Goal: Task Accomplishment & Management: Use online tool/utility

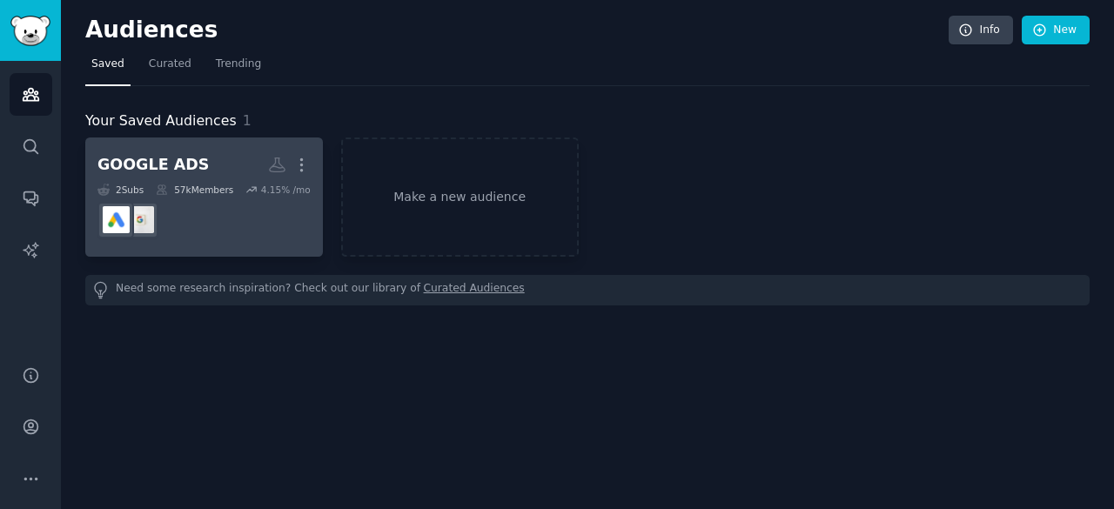
click at [239, 171] on h2 "GOOGLE ADS More" at bounding box center [203, 165] width 213 height 30
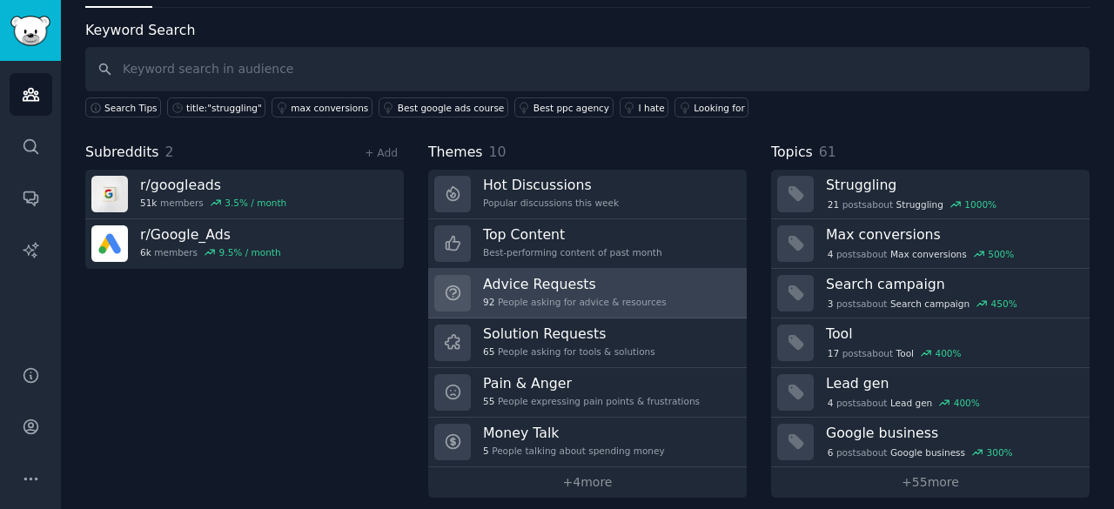
scroll to position [87, 0]
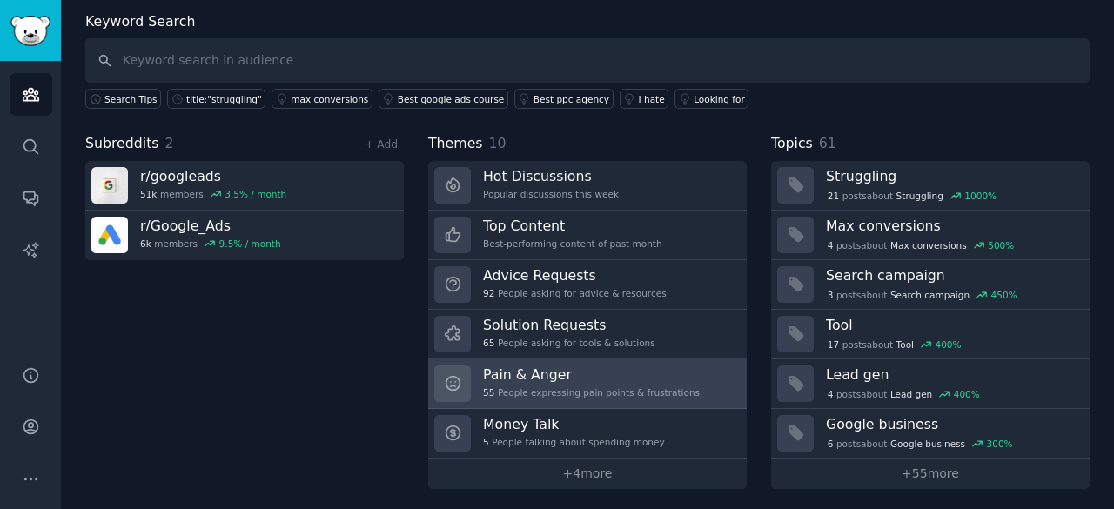
click at [522, 365] on h3 "Pain & Anger" at bounding box center [591, 374] width 217 height 18
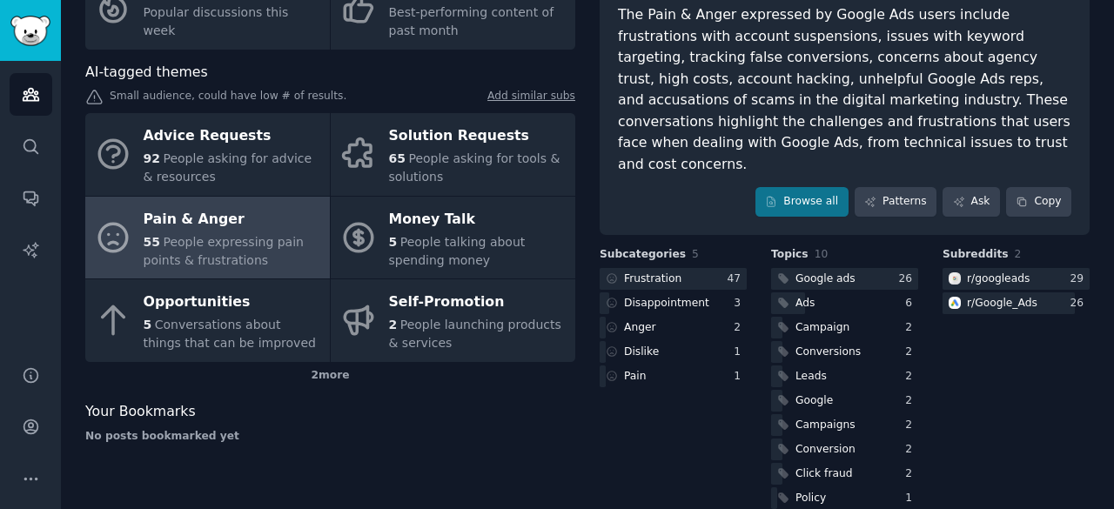
scroll to position [162, 0]
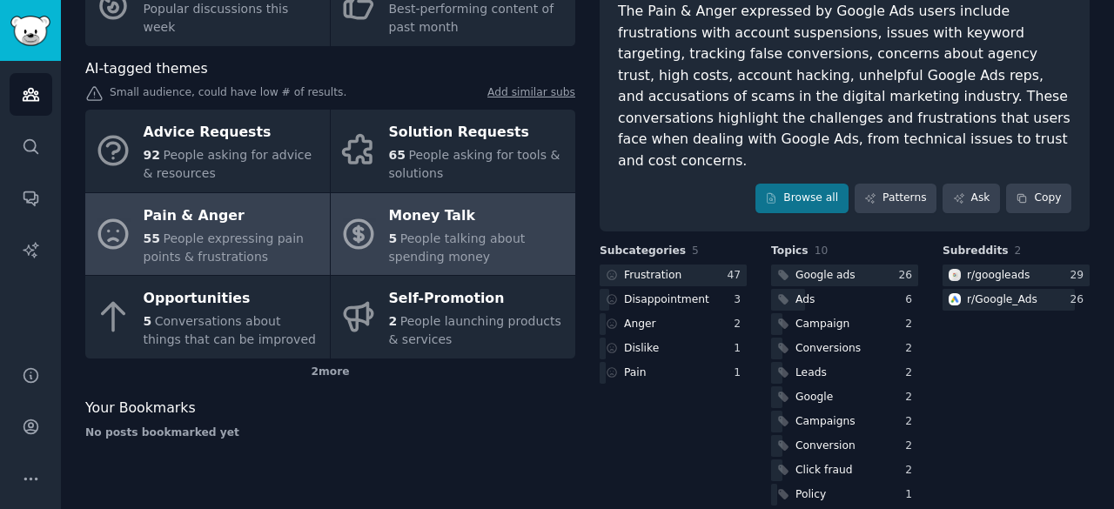
click at [446, 222] on div "Money Talk" at bounding box center [477, 216] width 177 height 28
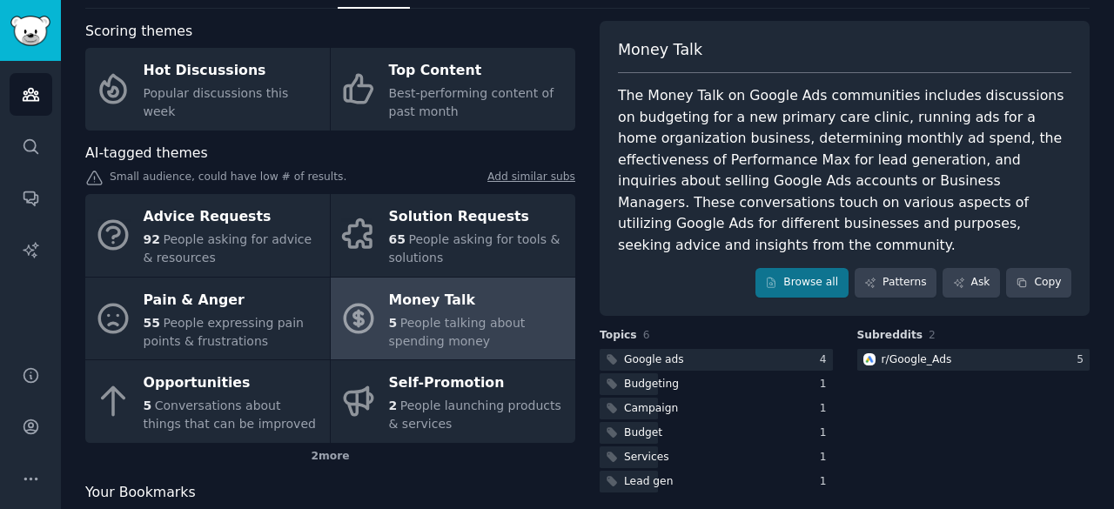
scroll to position [74, 0]
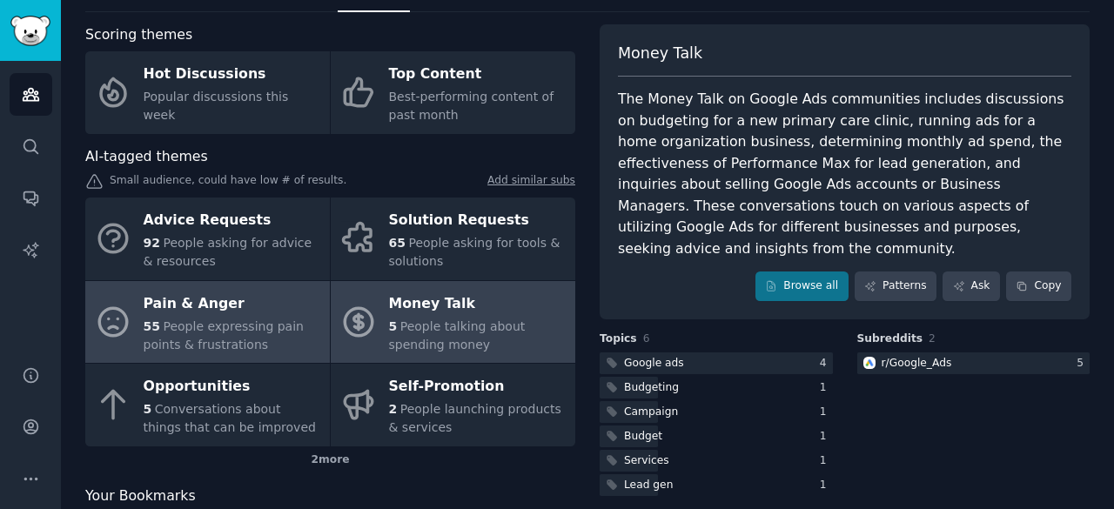
click at [186, 297] on div "Pain & Anger" at bounding box center [232, 304] width 177 height 28
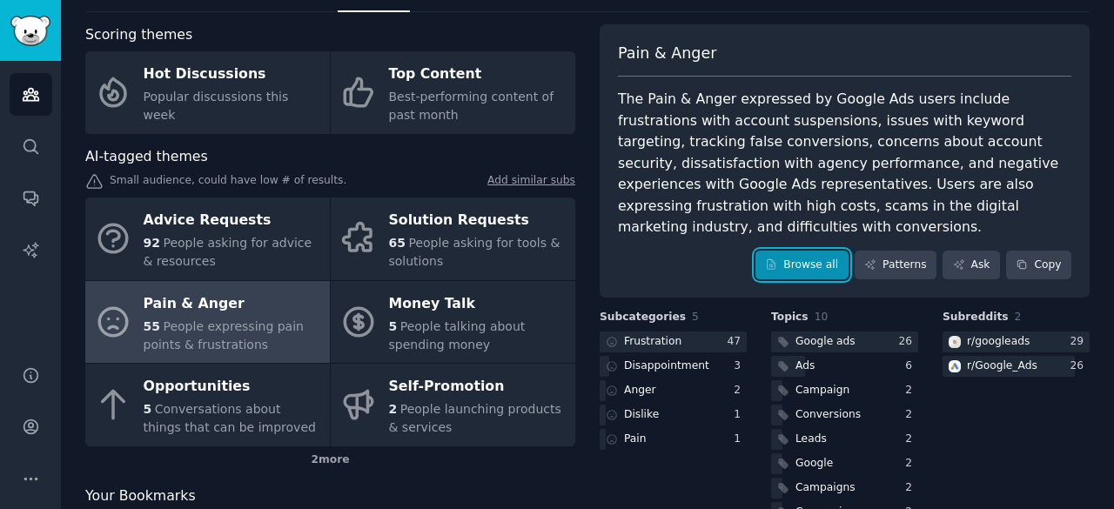
click at [803, 251] on link "Browse all" at bounding box center [801, 266] width 93 height 30
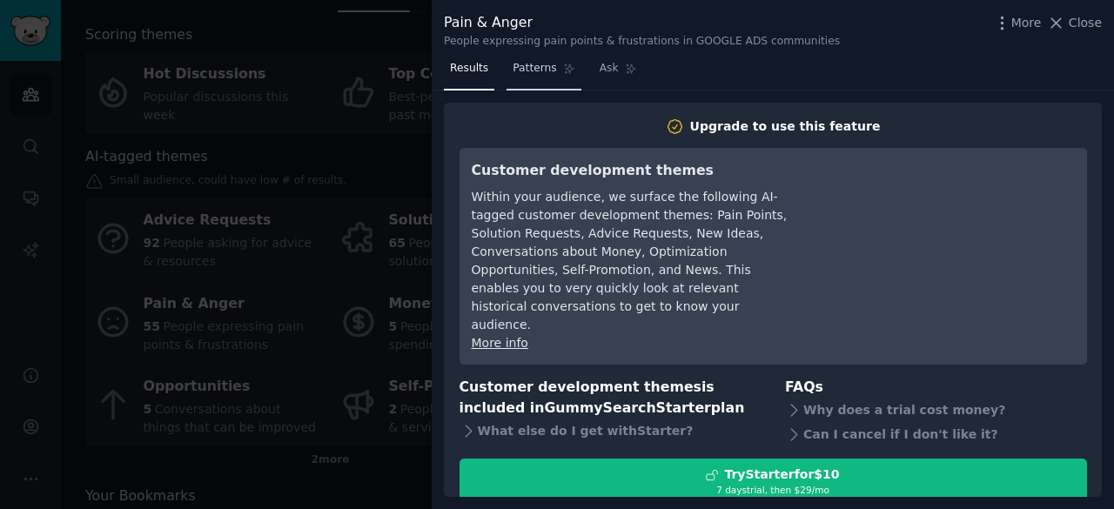
click at [545, 79] on link "Patterns" at bounding box center [543, 73] width 74 height 36
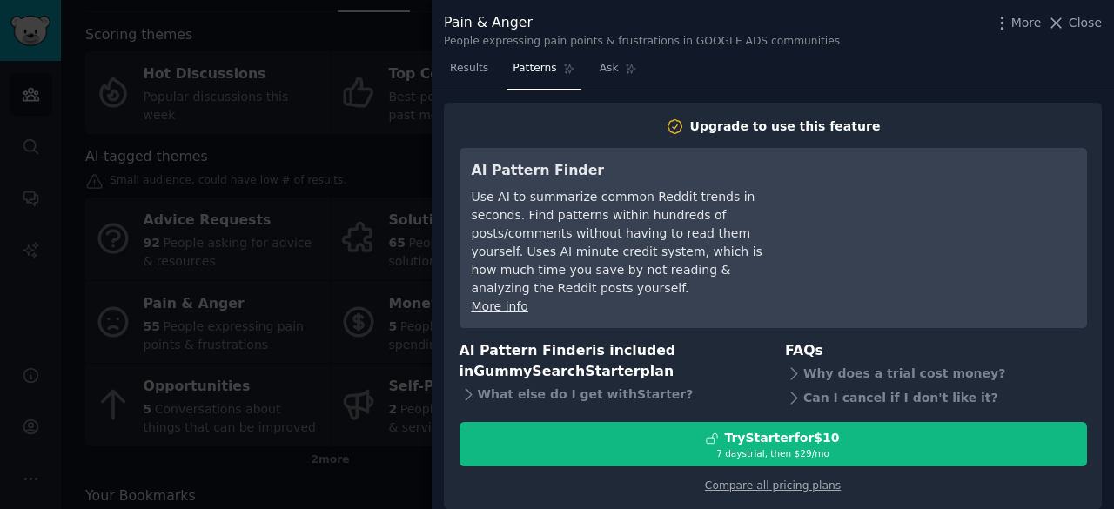
click at [400, 83] on div at bounding box center [557, 254] width 1114 height 509
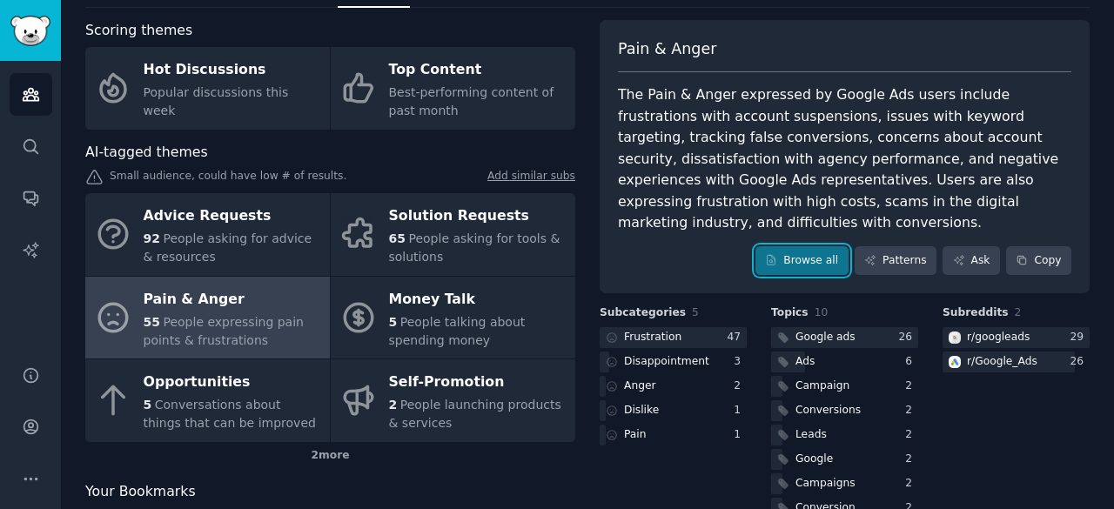
scroll to position [79, 0]
click at [833, 329] on div "Google ads" at bounding box center [825, 337] width 60 height 16
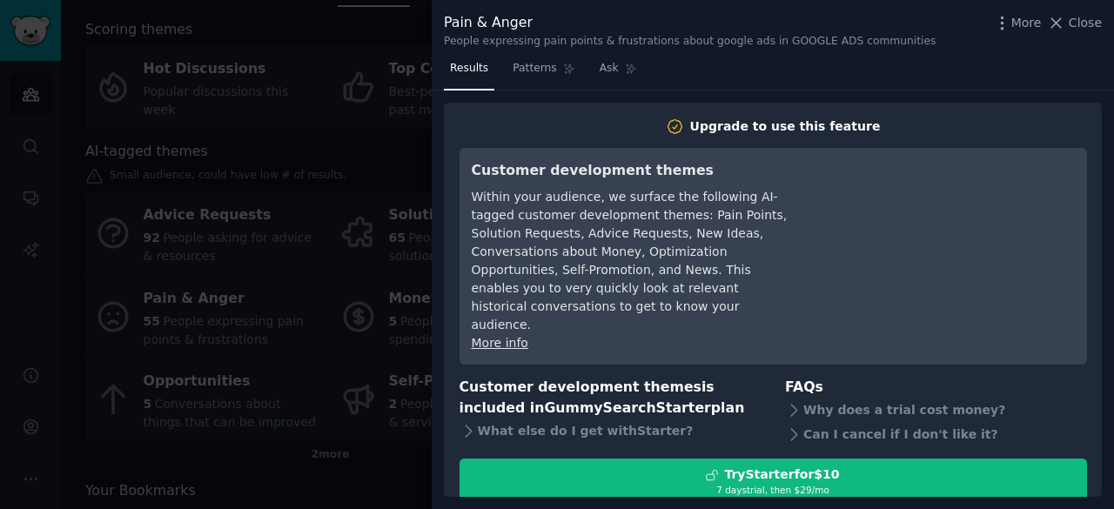
click at [378, 195] on div at bounding box center [557, 254] width 1114 height 509
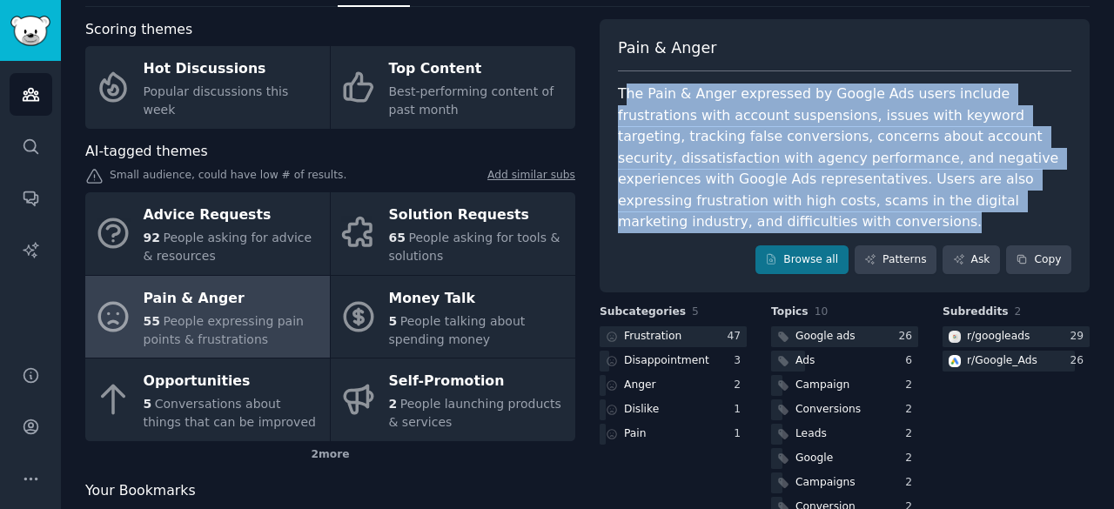
drag, startPoint x: 954, startPoint y: 199, endPoint x: 621, endPoint y: 97, distance: 347.6
click at [621, 97] on div "The Pain & Anger expressed by Google Ads users include frustrations with accoun…" at bounding box center [844, 159] width 453 height 150
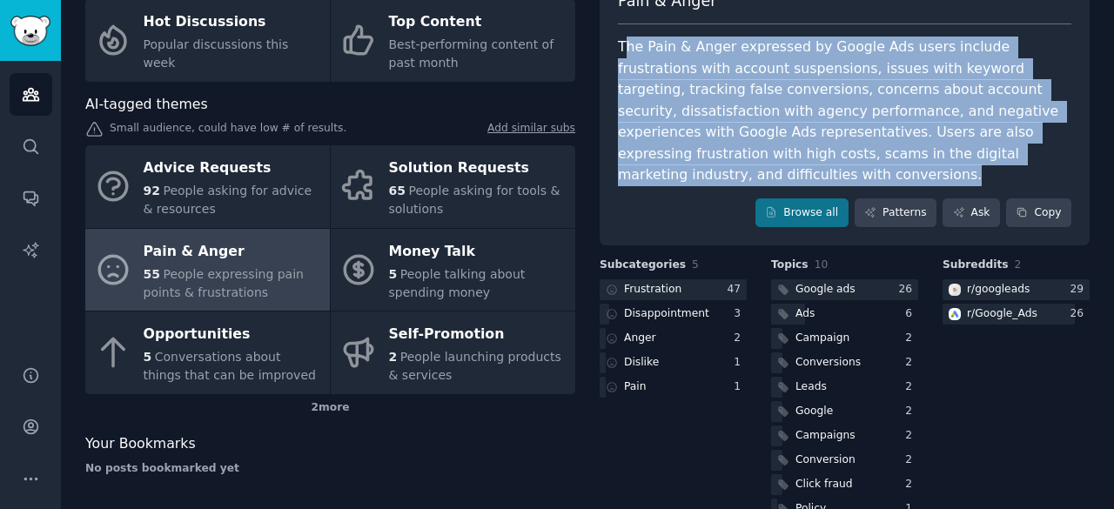
scroll to position [141, 0]
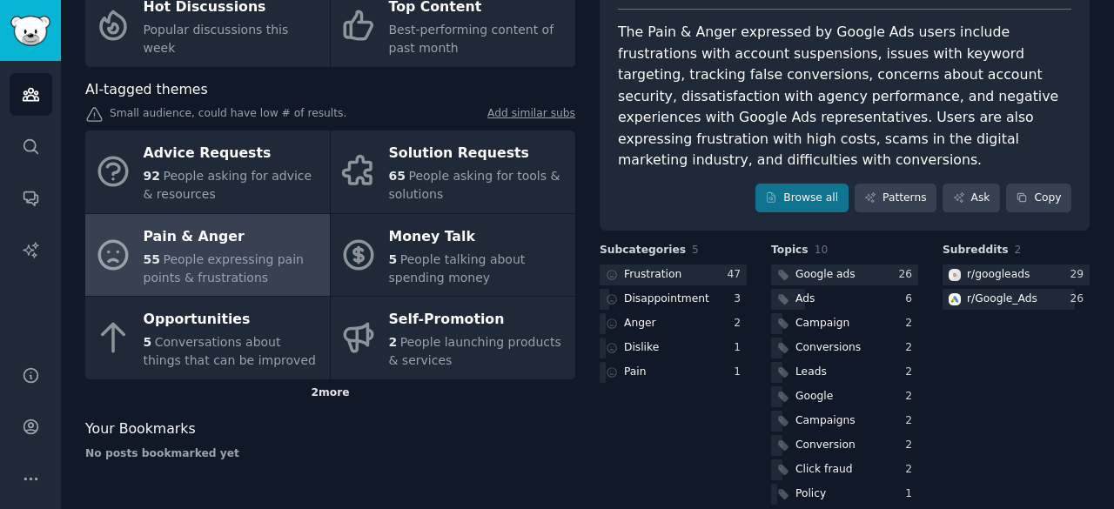
click at [311, 396] on div "2 more" at bounding box center [330, 393] width 490 height 28
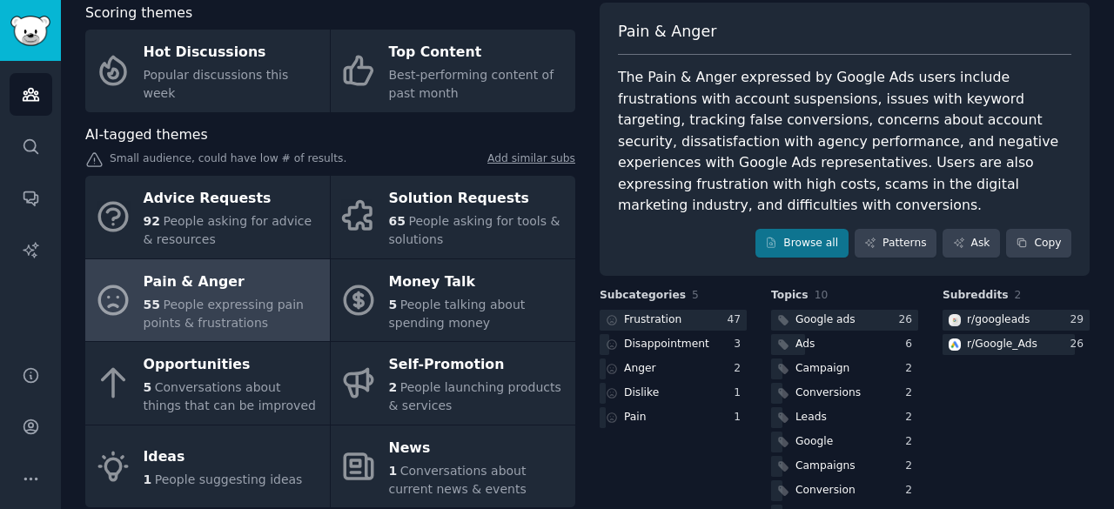
scroll to position [95, 0]
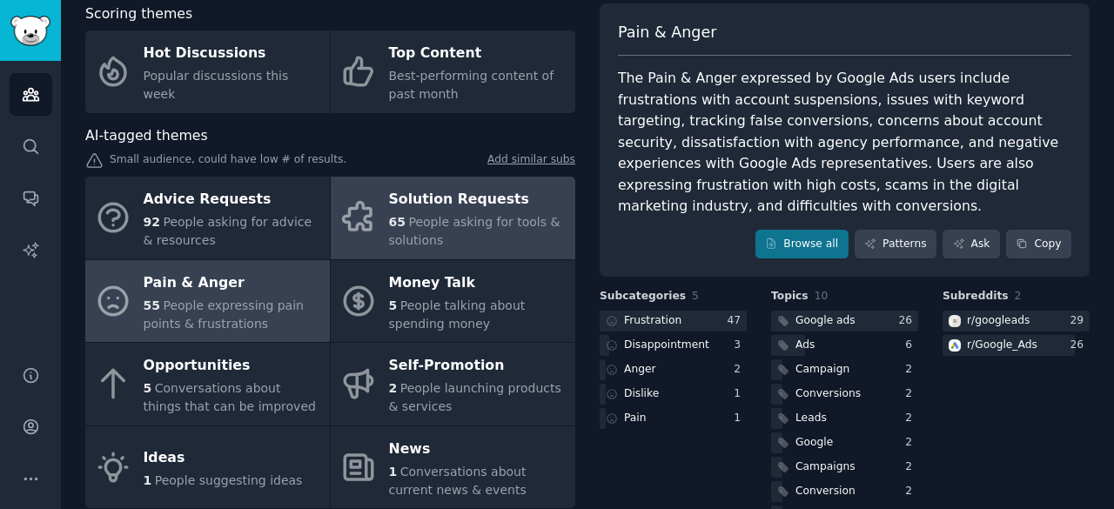
click at [438, 221] on span "People asking for tools & solutions" at bounding box center [474, 231] width 171 height 32
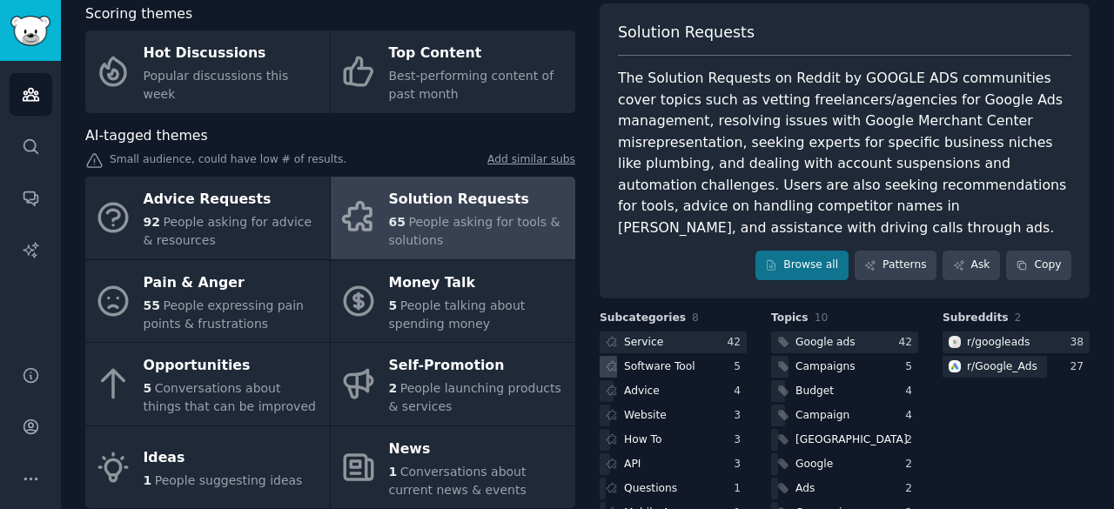
click at [653, 359] on div "Software Tool" at bounding box center [659, 367] width 71 height 16
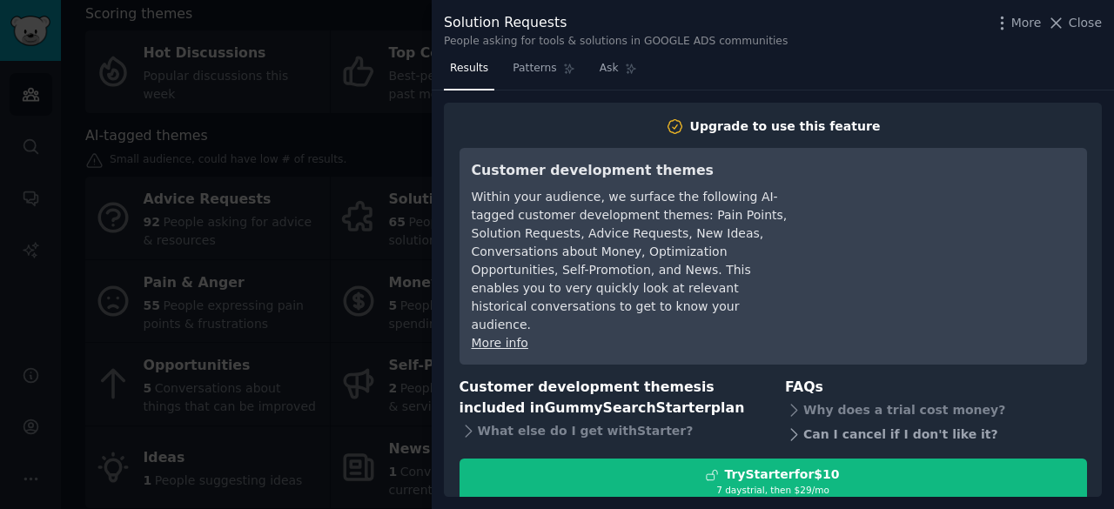
scroll to position [30, 0]
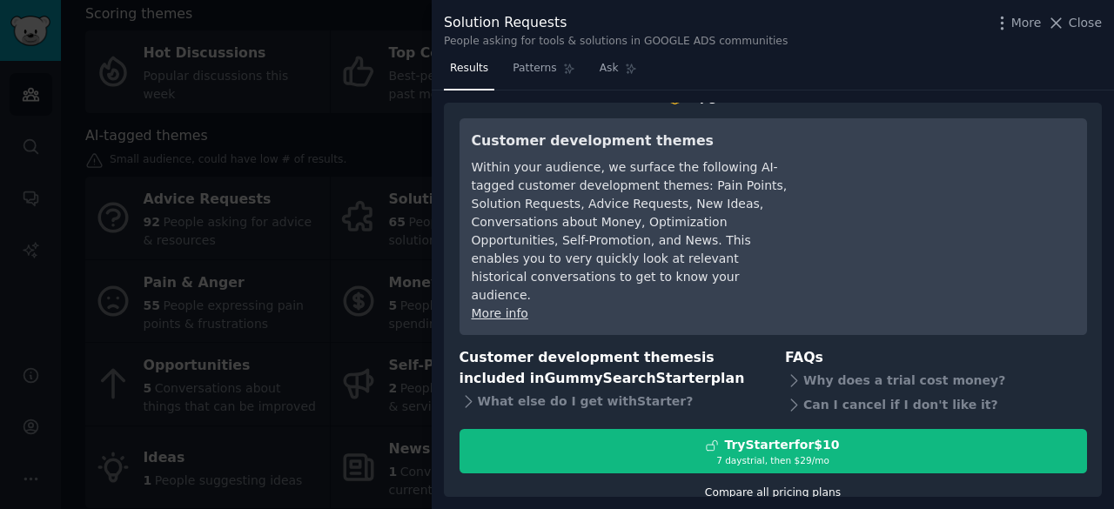
click at [790, 486] on link "Compare all pricing plans" at bounding box center [773, 492] width 136 height 12
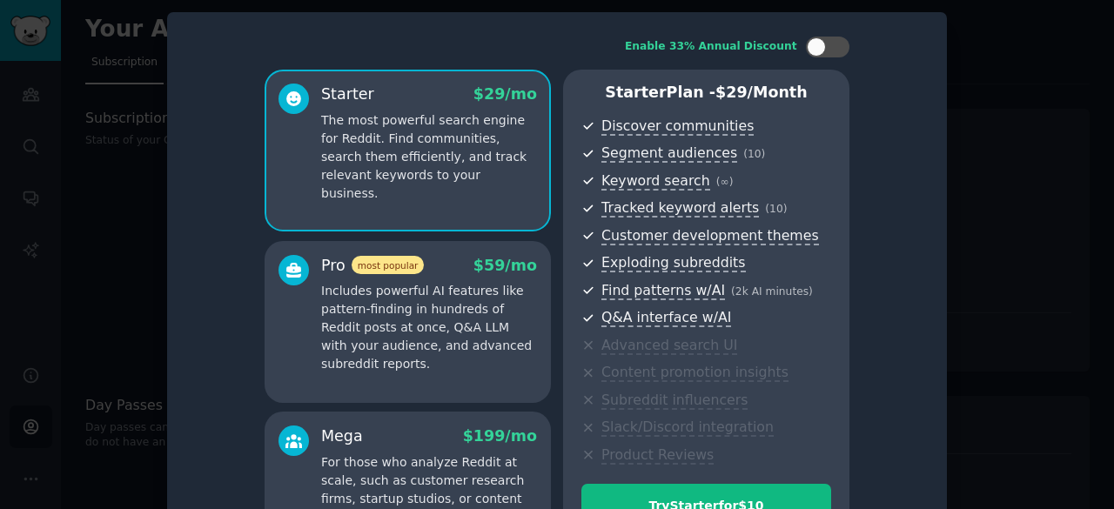
click at [473, 332] on p "Includes powerful AI features like pattern-finding in hundreds of Reddit posts …" at bounding box center [429, 327] width 216 height 91
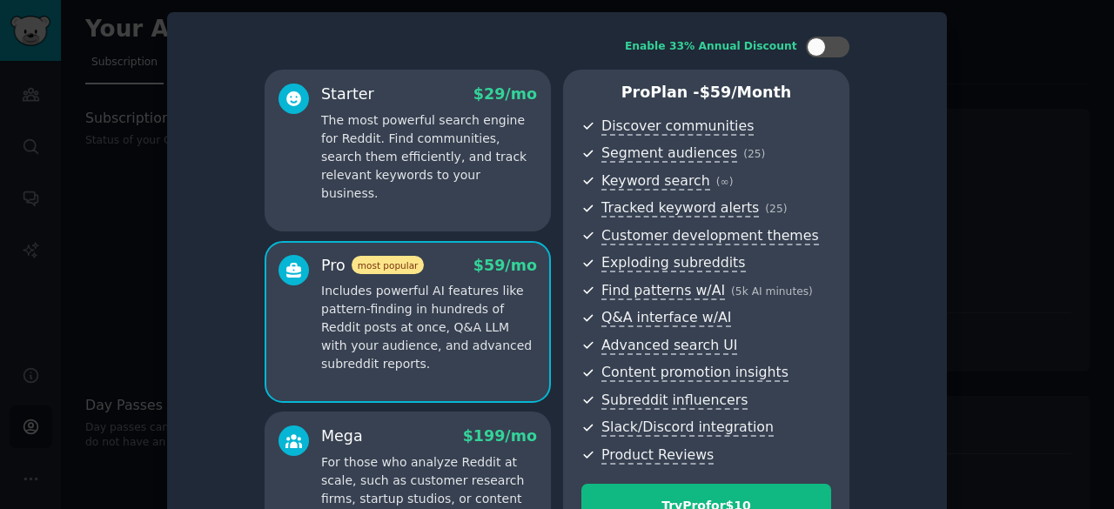
click at [475, 180] on p "The most powerful search engine for Reddit. Find communities, search them effic…" at bounding box center [429, 156] width 216 height 91
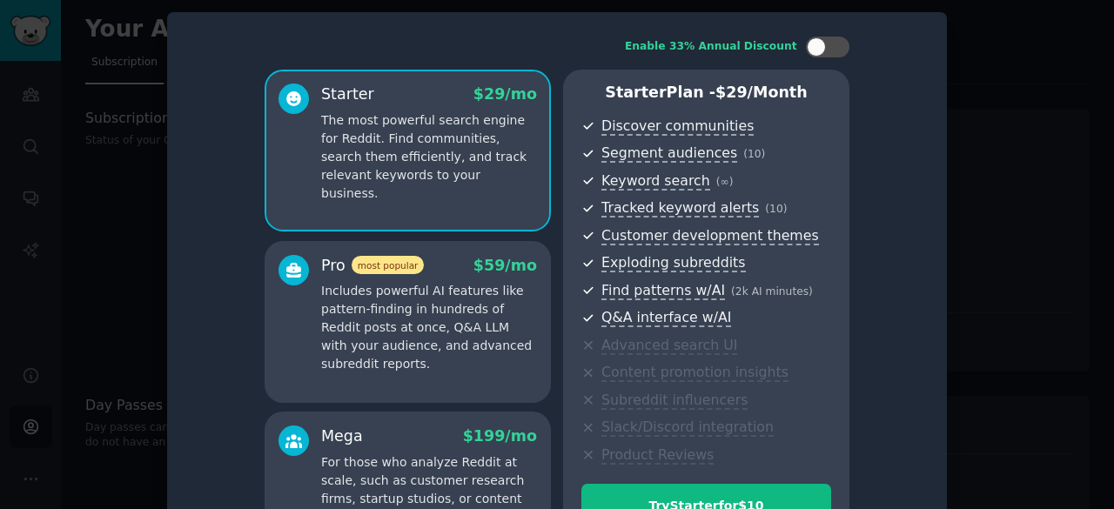
click at [139, 40] on div at bounding box center [557, 254] width 1114 height 509
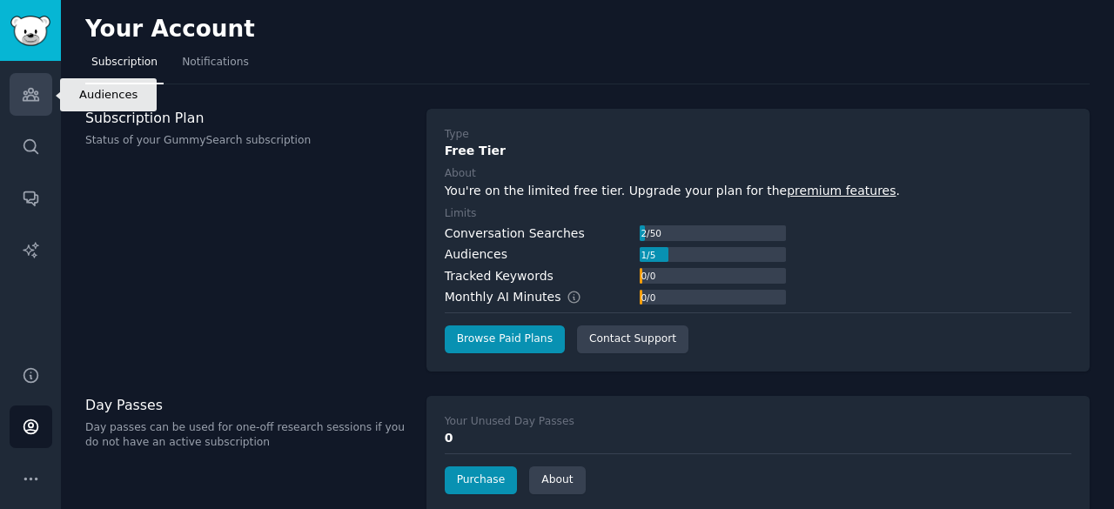
click at [29, 98] on icon "Sidebar" at bounding box center [31, 94] width 18 height 18
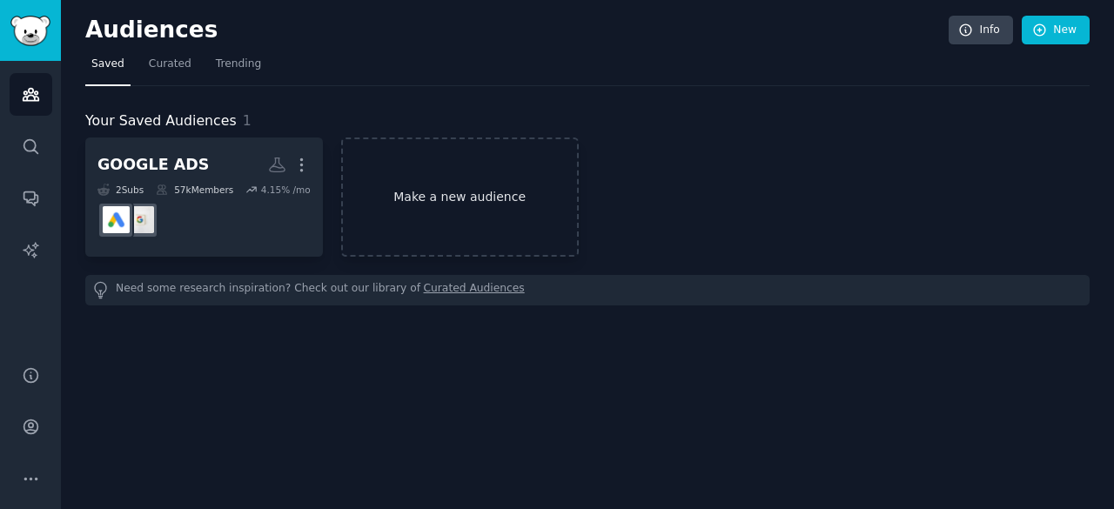
click at [440, 215] on link "Make a new audience" at bounding box center [460, 196] width 238 height 119
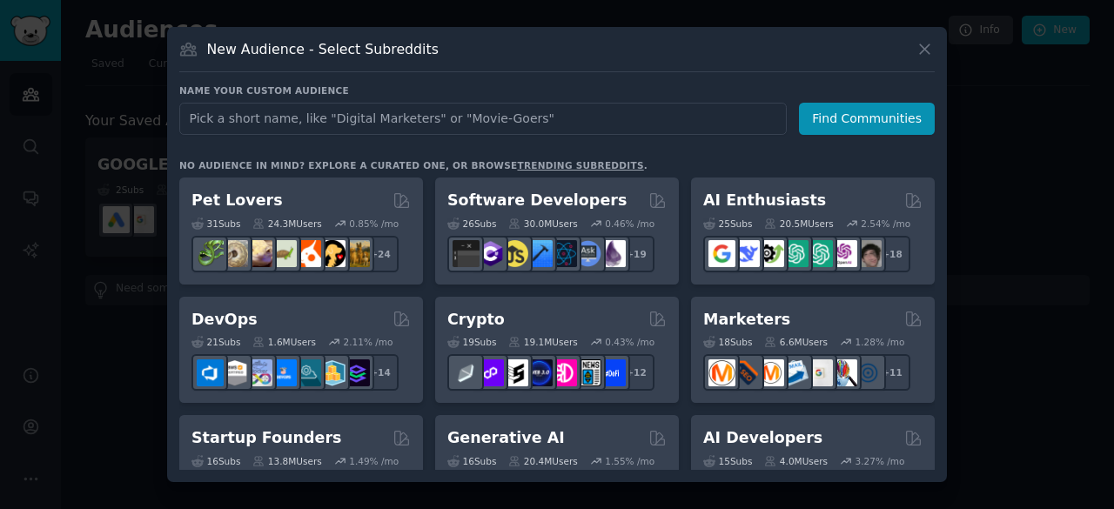
click at [154, 185] on div at bounding box center [557, 254] width 1114 height 509
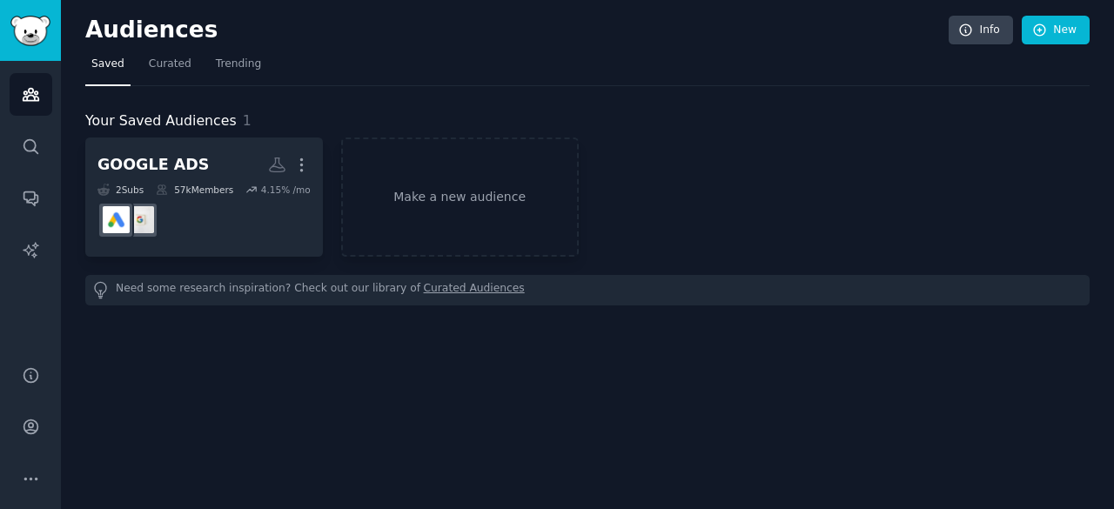
click at [156, 185] on icon at bounding box center [162, 190] width 12 height 12
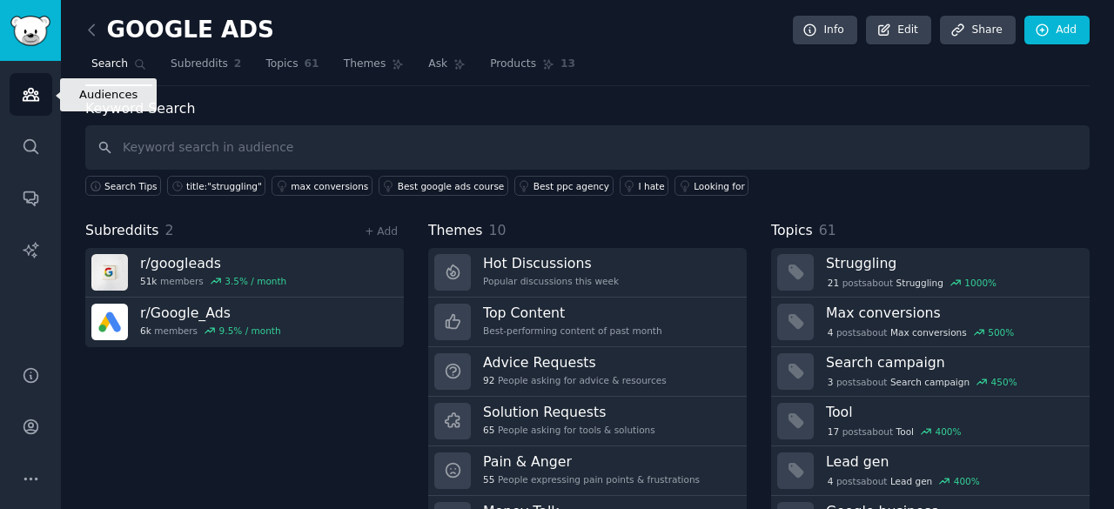
click at [31, 89] on icon "Sidebar" at bounding box center [31, 95] width 16 height 12
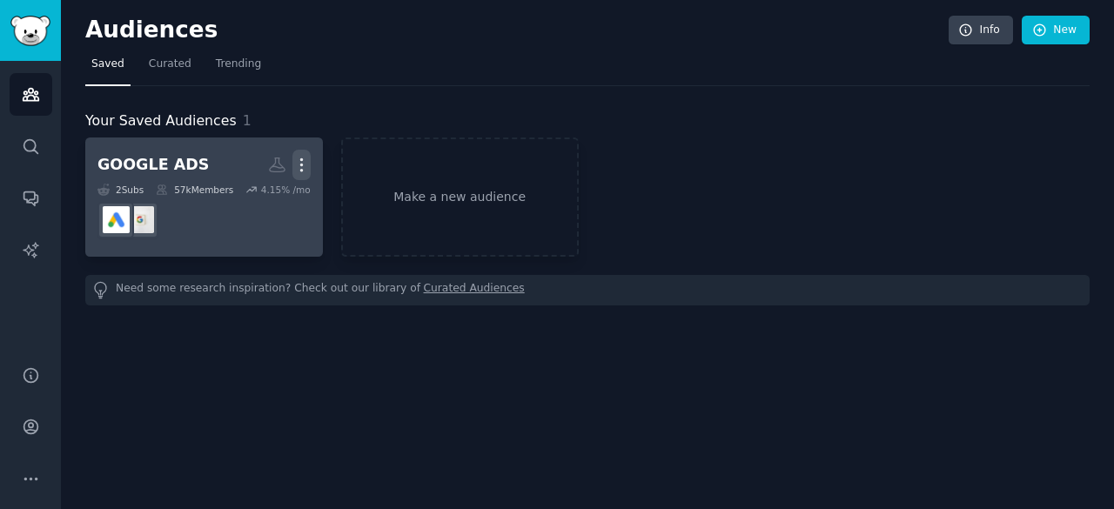
click at [302, 169] on icon "button" at bounding box center [301, 165] width 2 height 12
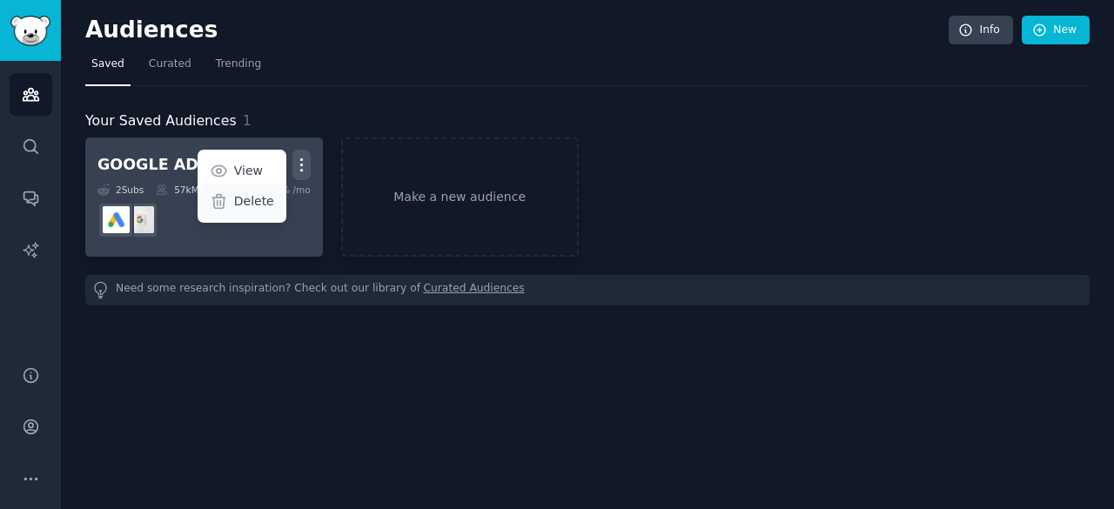
click at [266, 199] on p "Delete" at bounding box center [254, 201] width 40 height 18
click at [244, 196] on p "Delete" at bounding box center [254, 201] width 40 height 18
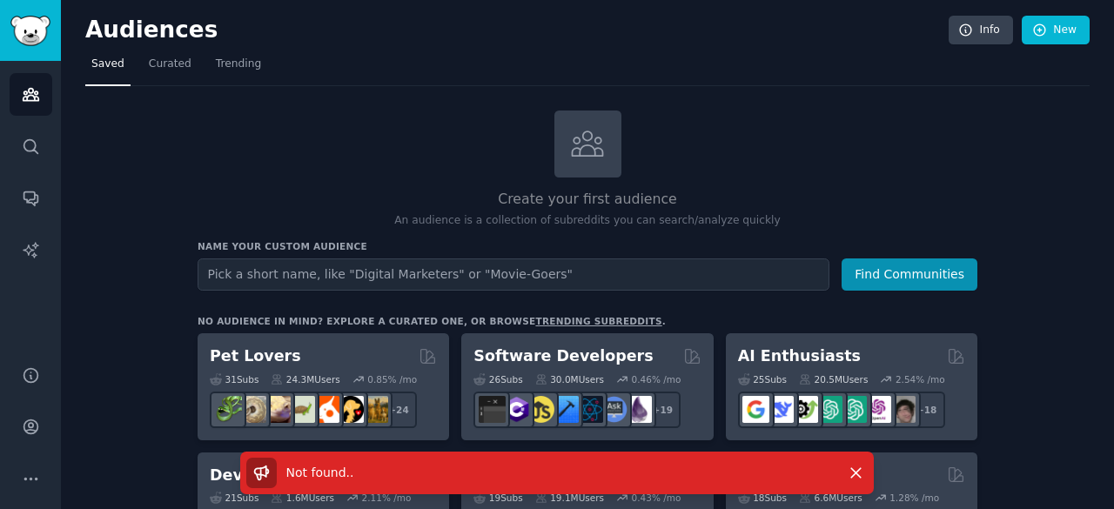
click at [367, 273] on input "text" at bounding box center [514, 274] width 632 height 32
type input "google ads"
click at [841, 258] on button "Find Communities" at bounding box center [909, 274] width 136 height 32
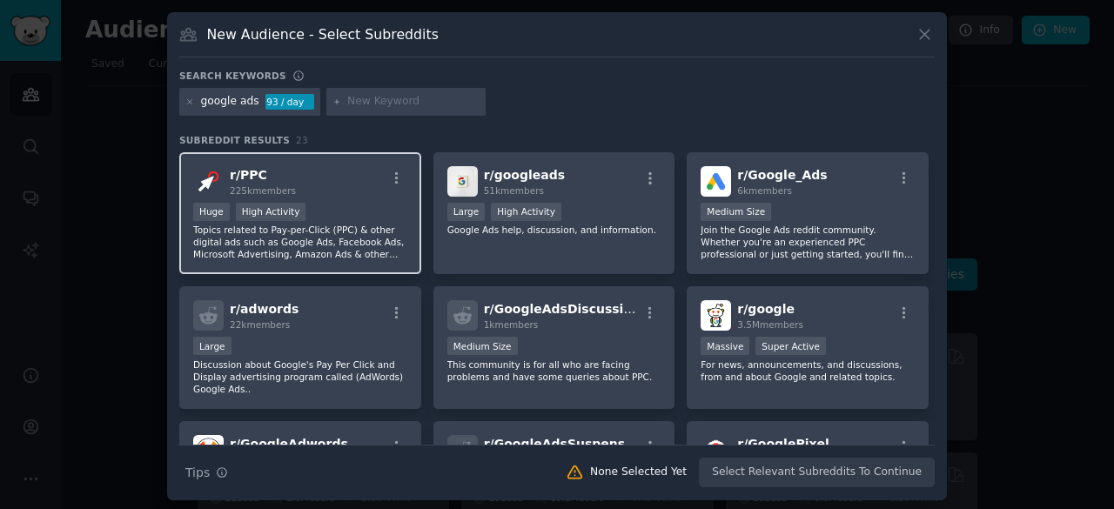
click at [377, 196] on div "r/ PPC 225k members Huge High Activity Topics related to Pay-per-Click (PPC) & …" at bounding box center [300, 213] width 242 height 123
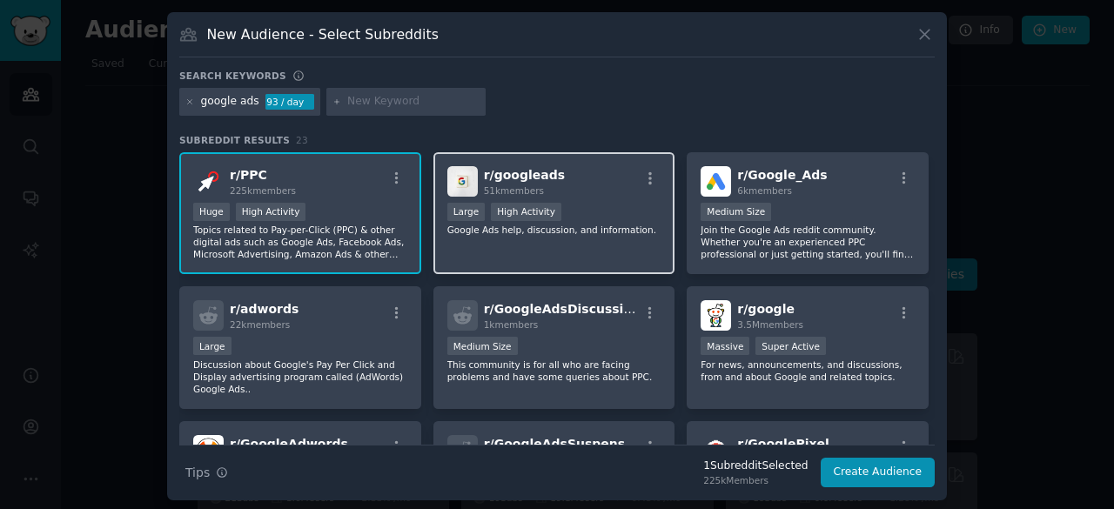
click at [606, 168] on div "r/ googleads 51k members" at bounding box center [554, 181] width 214 height 30
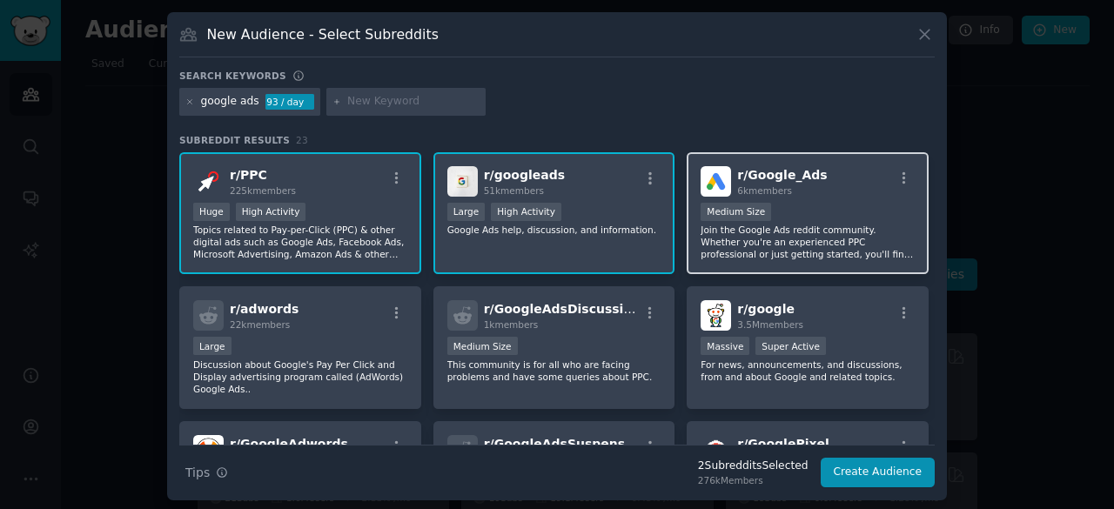
click at [820, 174] on div "r/ Google_Ads 6k members" at bounding box center [807, 181] width 214 height 30
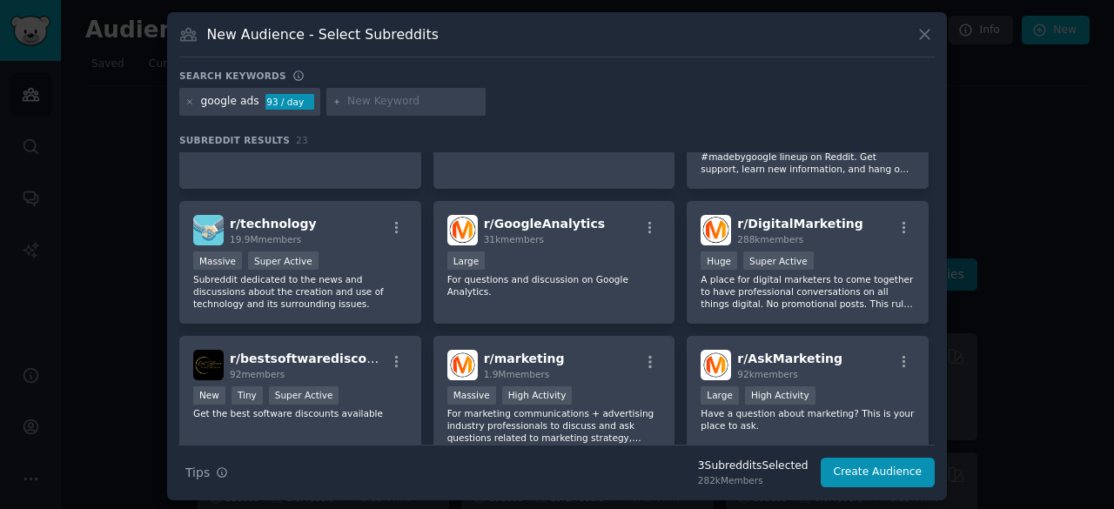
scroll to position [353, 0]
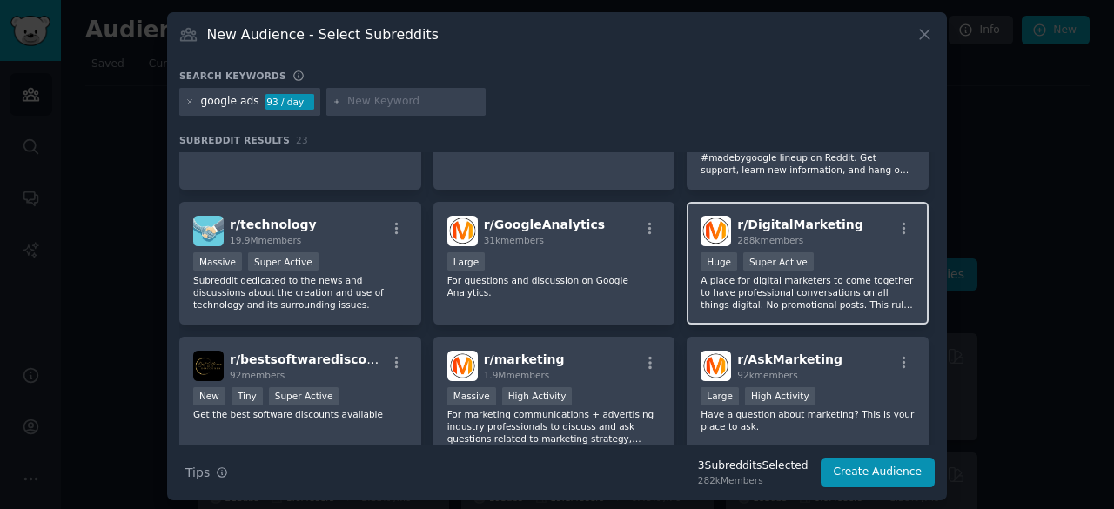
click at [807, 218] on span "r/ DigitalMarketing" at bounding box center [799, 225] width 125 height 14
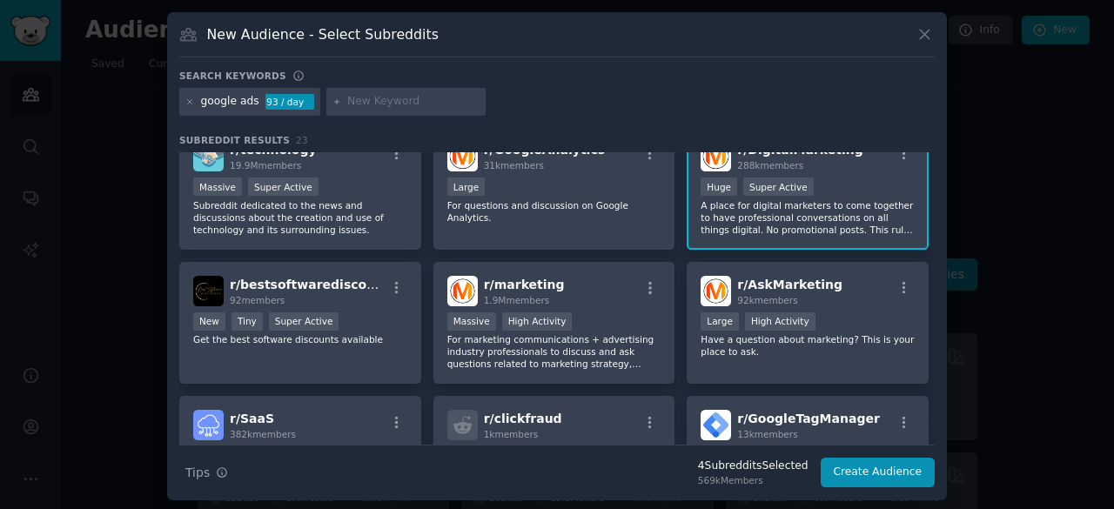
scroll to position [432, 0]
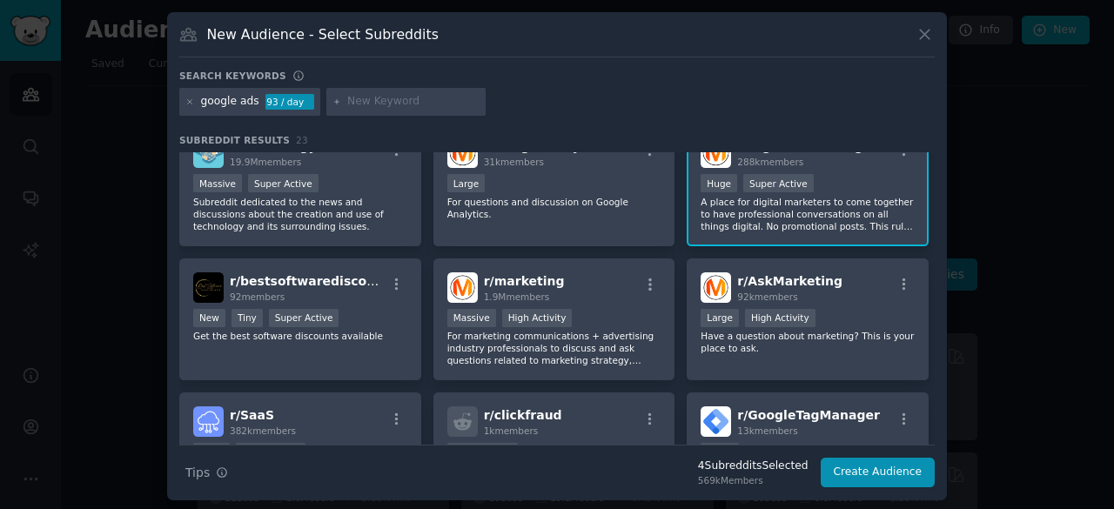
click at [626, 291] on div "r/ marketing 1.9M members Massive High Activity For marketing communications + …" at bounding box center [554, 319] width 242 height 123
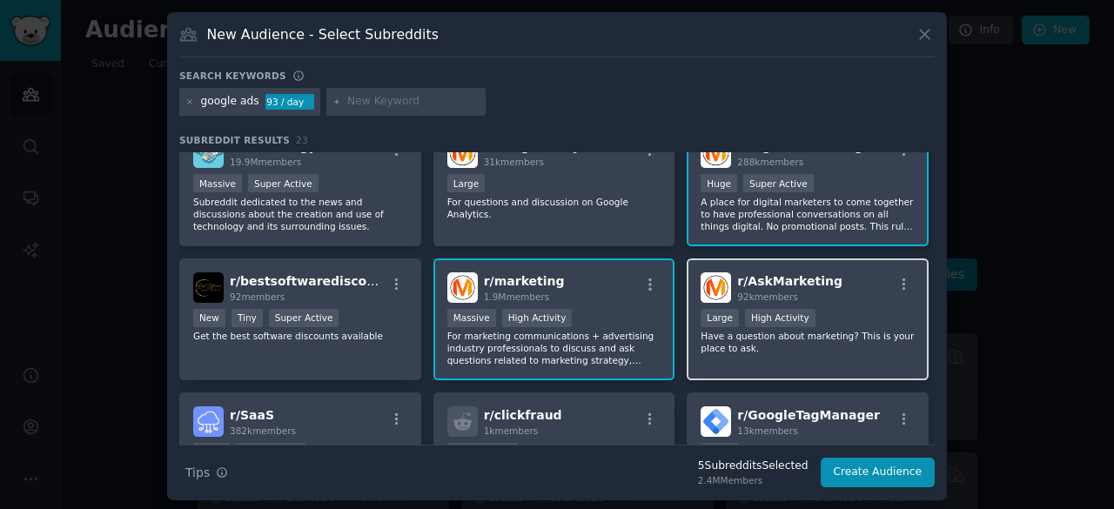
click at [853, 294] on div "r/ AskMarketing 92k members >= 80th percentile for submissions / day Large High…" at bounding box center [807, 319] width 242 height 123
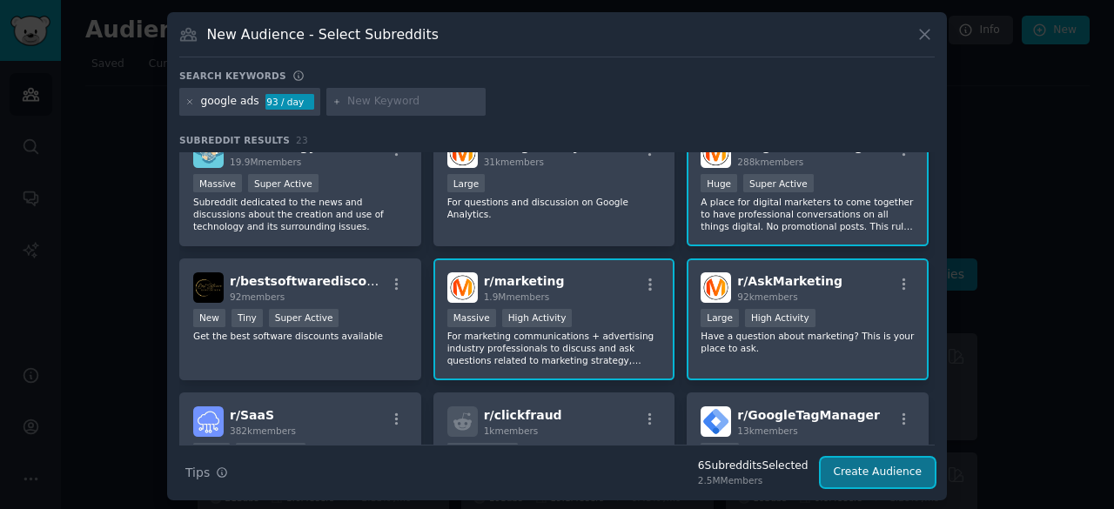
click at [867, 476] on button "Create Audience" at bounding box center [877, 473] width 115 height 30
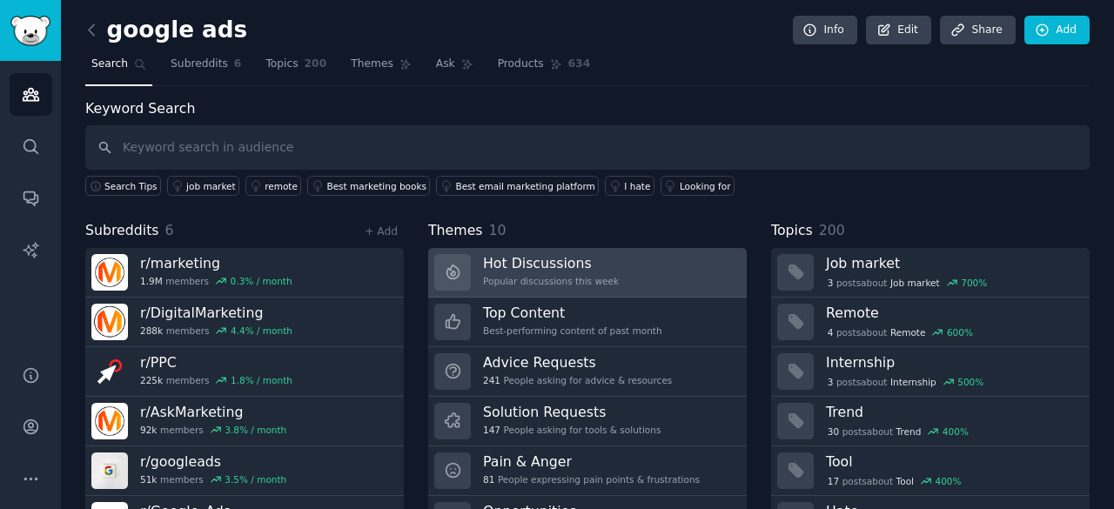
scroll to position [87, 0]
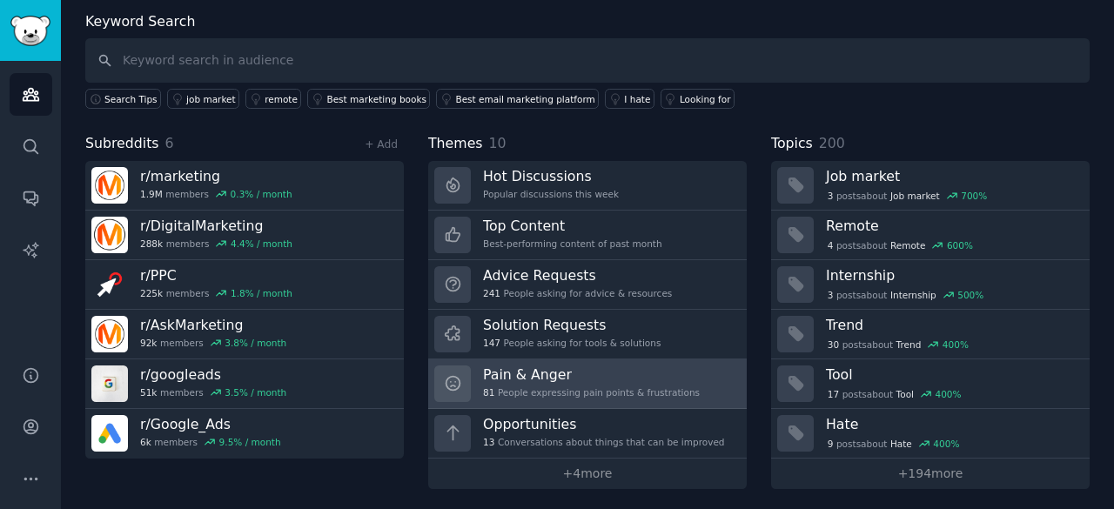
click at [526, 391] on div "81 People expressing pain points & frustrations" at bounding box center [591, 392] width 217 height 12
